Goal: Task Accomplishment & Management: Use online tool/utility

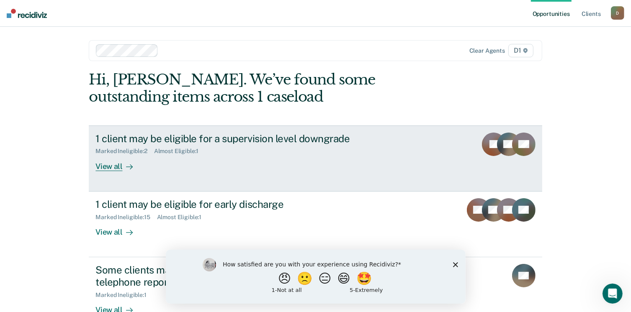
click at [268, 162] on div "1 client may be eligible for a supervision level downgrade Marked Ineligible : …" at bounding box center [252, 152] width 314 height 38
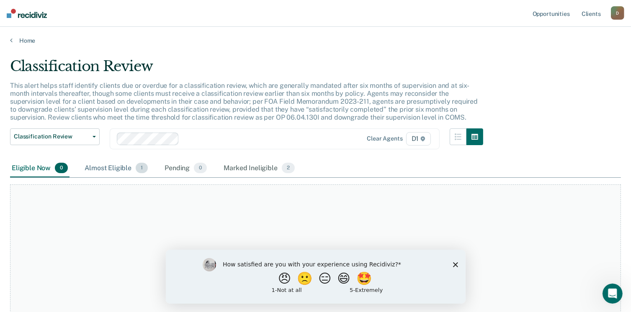
click at [126, 171] on div "Almost Eligible 1" at bounding box center [116, 168] width 67 height 18
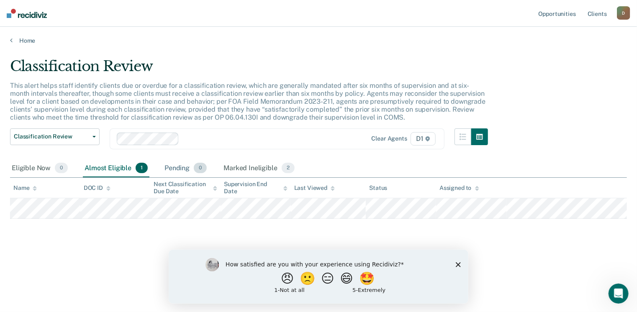
click at [172, 169] on div "Pending 0" at bounding box center [186, 168] width 46 height 18
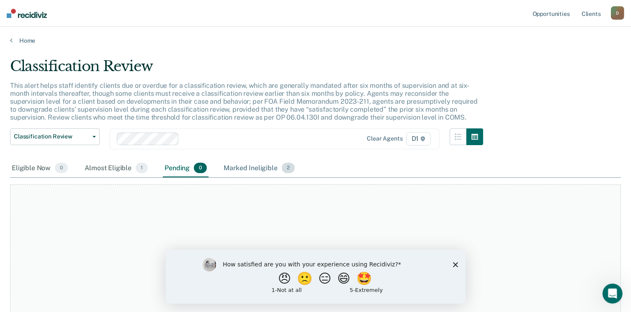
click at [231, 167] on div "Marked Ineligible 2" at bounding box center [259, 168] width 74 height 18
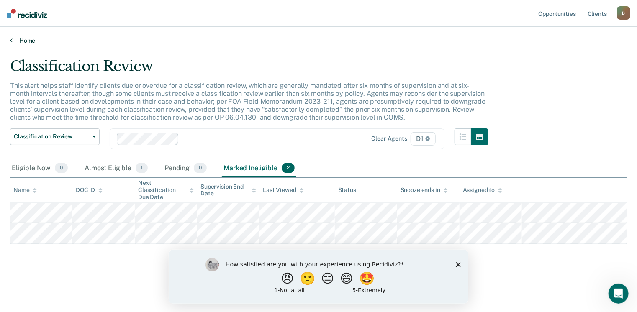
click at [23, 41] on link "Home" at bounding box center [318, 41] width 617 height 8
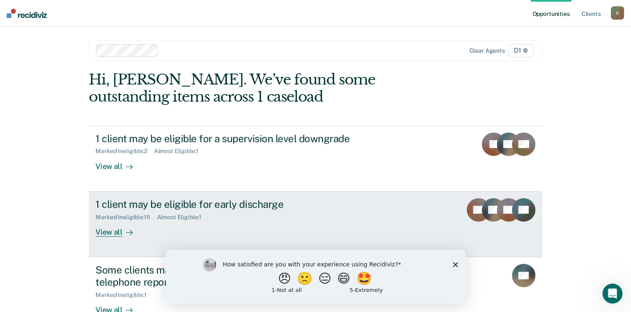
click at [136, 225] on div "View all" at bounding box center [118, 229] width 47 height 16
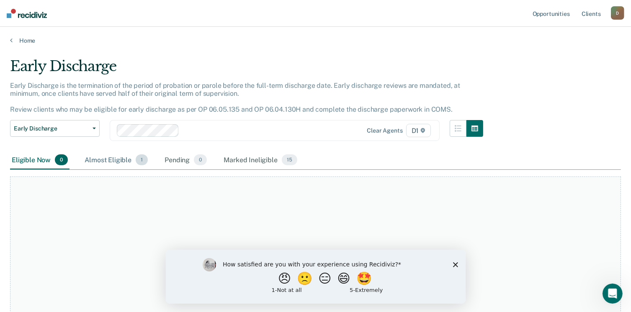
click at [117, 160] on div "Almost Eligible 1" at bounding box center [116, 160] width 67 height 18
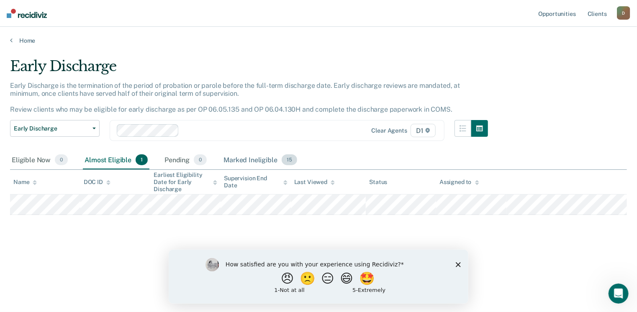
click at [265, 160] on div "Marked Ineligible 15" at bounding box center [260, 160] width 77 height 18
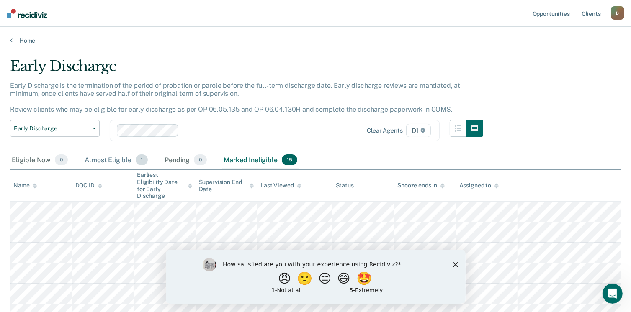
click at [123, 160] on div "Almost Eligible 1" at bounding box center [116, 160] width 67 height 18
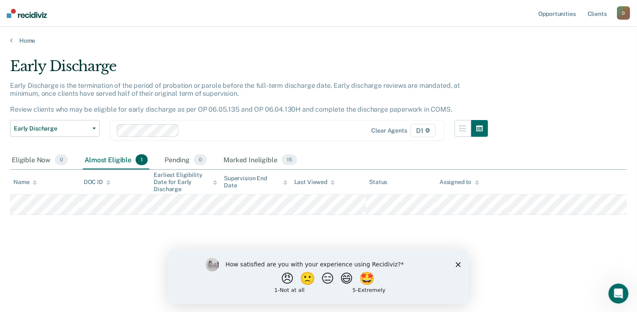
click at [454, 262] on div "How satisfied are you with your experience using Recidiviz? 😠 🙁 😑 😄 🤩 1 - Not a…" at bounding box center [318, 276] width 300 height 54
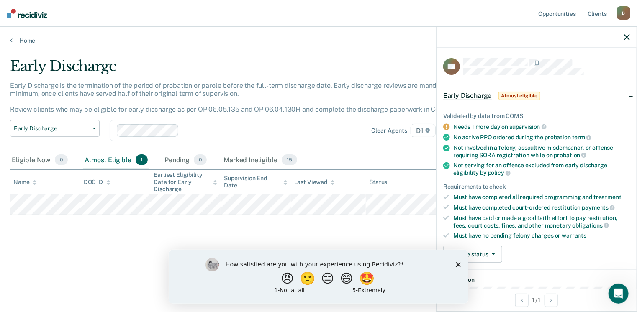
click at [457, 262] on icon "Close survey" at bounding box center [457, 264] width 5 height 5
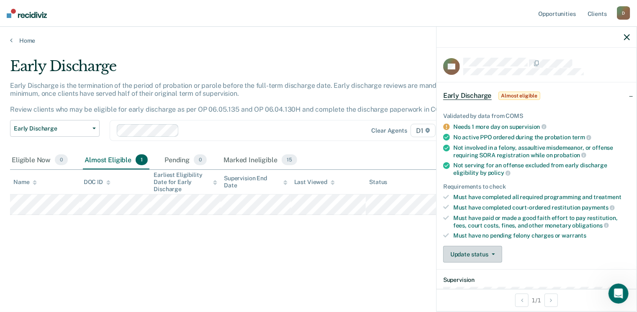
click at [474, 250] on button "Update status" at bounding box center [472, 254] width 59 height 17
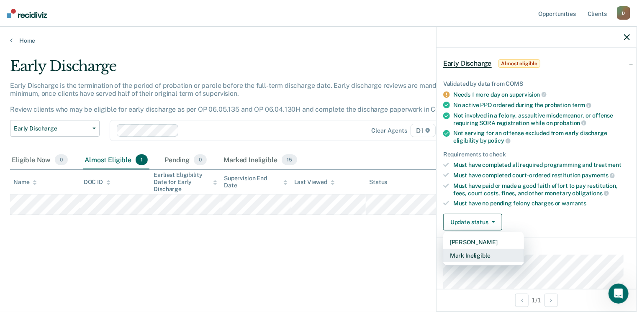
scroll to position [84, 0]
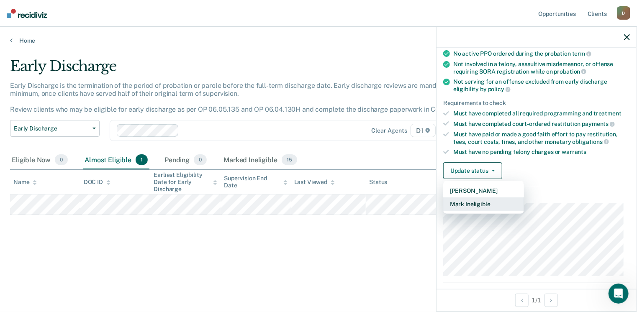
click at [471, 199] on button "Mark Ineligible" at bounding box center [483, 204] width 81 height 13
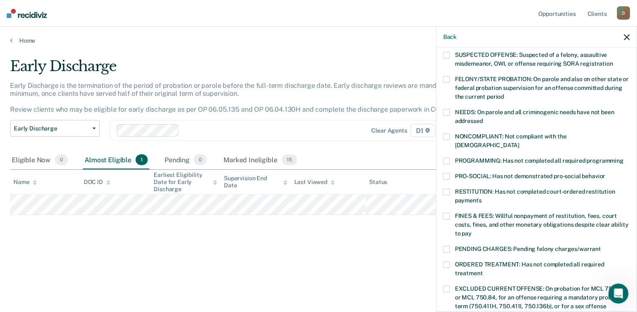
click at [448, 213] on span at bounding box center [446, 216] width 7 height 7
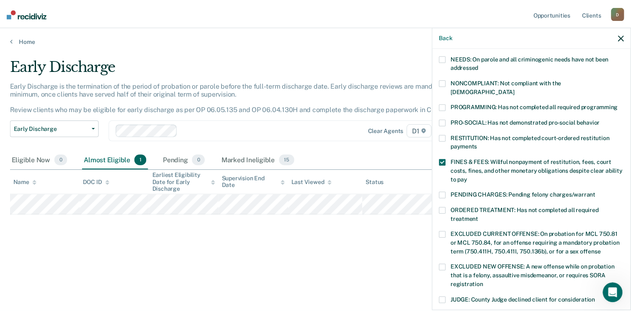
scroll to position [271, 0]
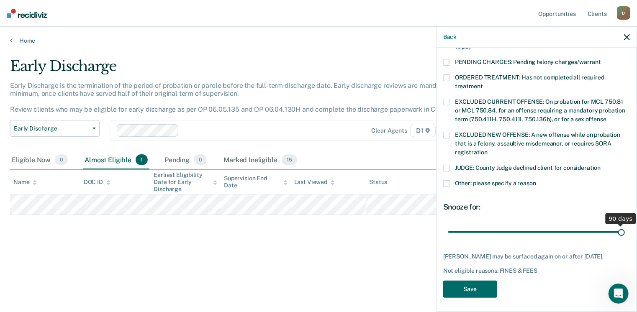
drag, startPoint x: 506, startPoint y: 221, endPoint x: 632, endPoint y: 227, distance: 125.7
type input "90"
click at [625, 227] on input "range" at bounding box center [536, 232] width 177 height 15
click at [494, 277] on div "AR Which of the following requirements has [PERSON_NAME] not met? [MEDICAL_DATA…" at bounding box center [536, 45] width 187 height 516
click at [482, 282] on button "Save" at bounding box center [470, 289] width 54 height 17
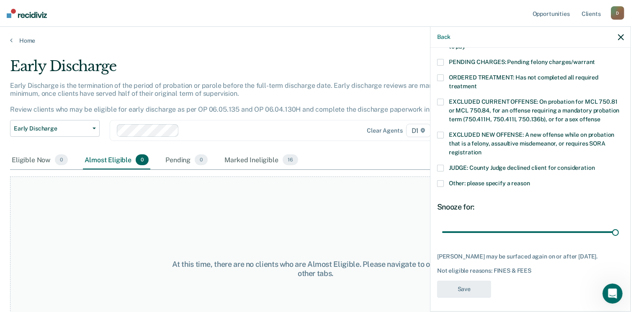
scroll to position [226, 0]
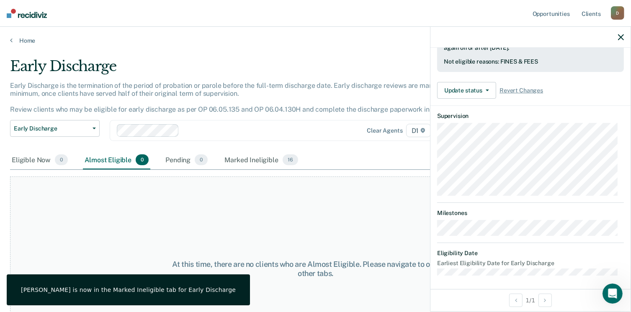
click at [620, 37] on icon "button" at bounding box center [621, 37] width 6 height 6
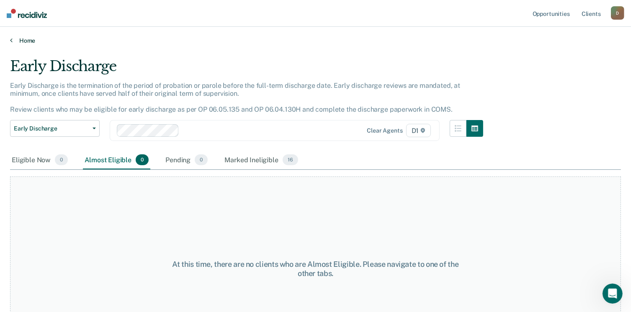
click at [21, 41] on link "Home" at bounding box center [315, 41] width 611 height 8
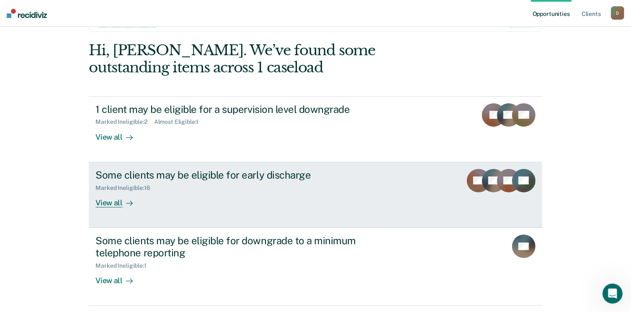
scroll to position [42, 0]
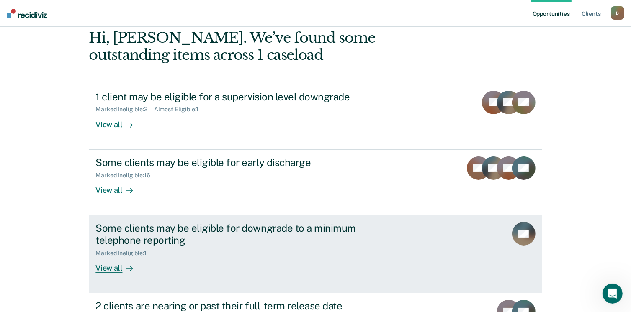
click at [225, 262] on div "Some clients may be eligible for downgrade to a minimum telephone reporting Mar…" at bounding box center [252, 247] width 314 height 51
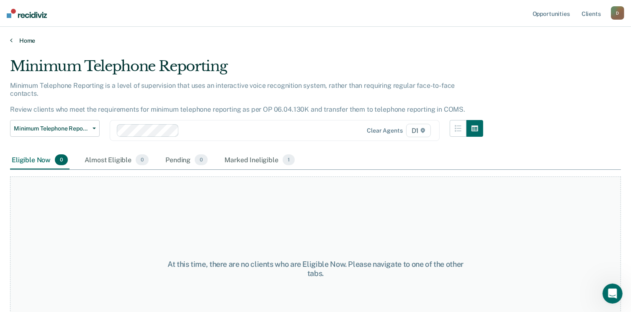
click at [26, 44] on link "Home" at bounding box center [315, 41] width 611 height 8
